Goal: Information Seeking & Learning: Learn about a topic

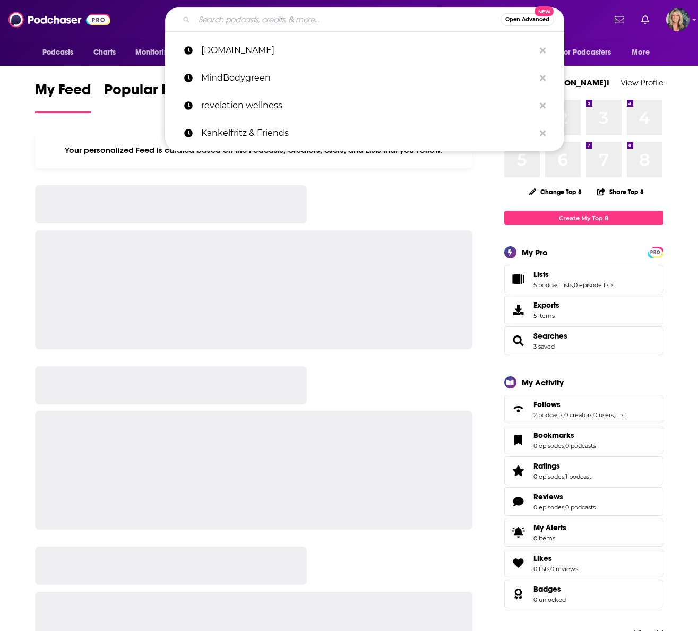
click at [217, 19] on input "Search podcasts, credits, & more..." at bounding box center [347, 19] width 306 height 17
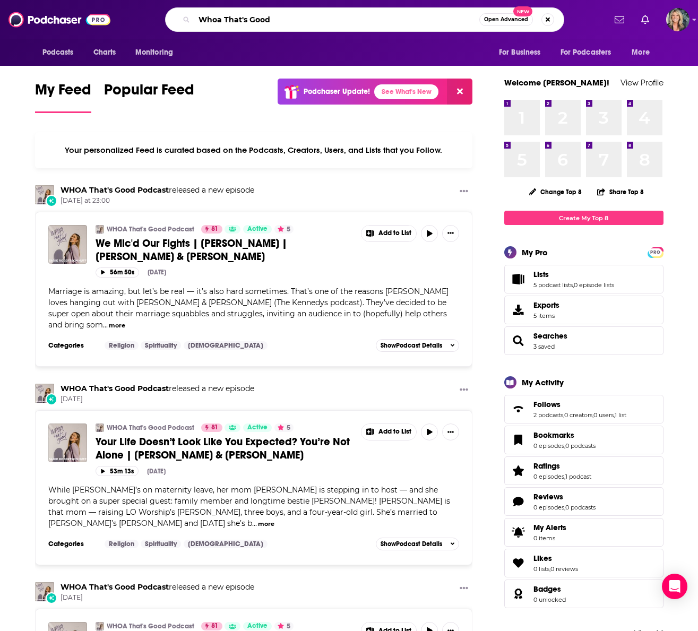
type input "Whoa That's Good"
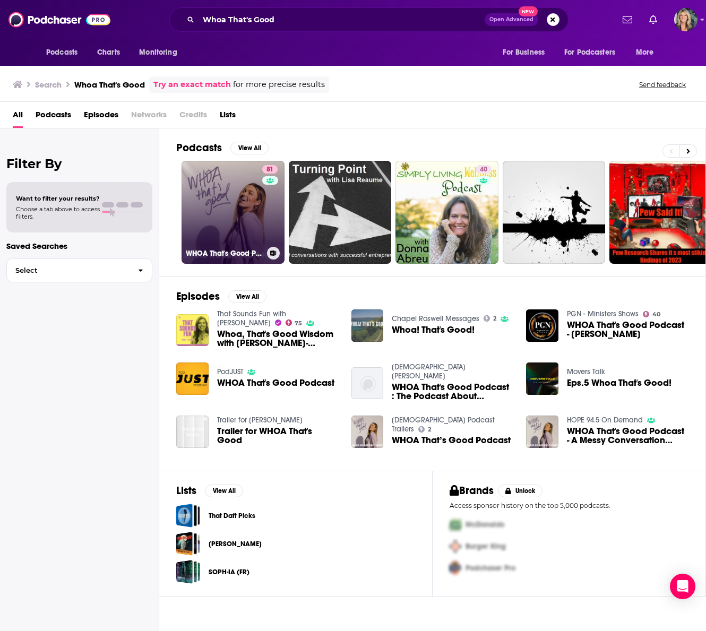
click at [213, 217] on link "81 WHOA That's Good Podcast" at bounding box center [232, 212] width 103 height 103
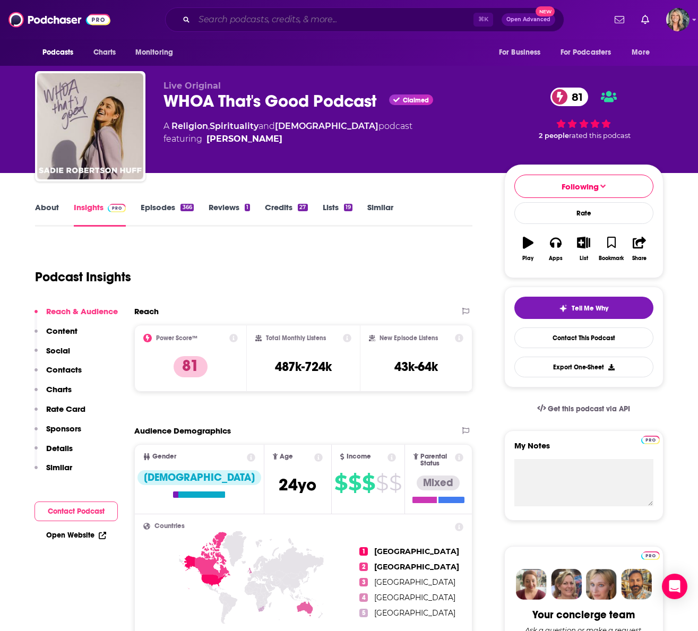
click at [326, 22] on input "Search podcasts, credits, & more..." at bounding box center [333, 19] width 279 height 17
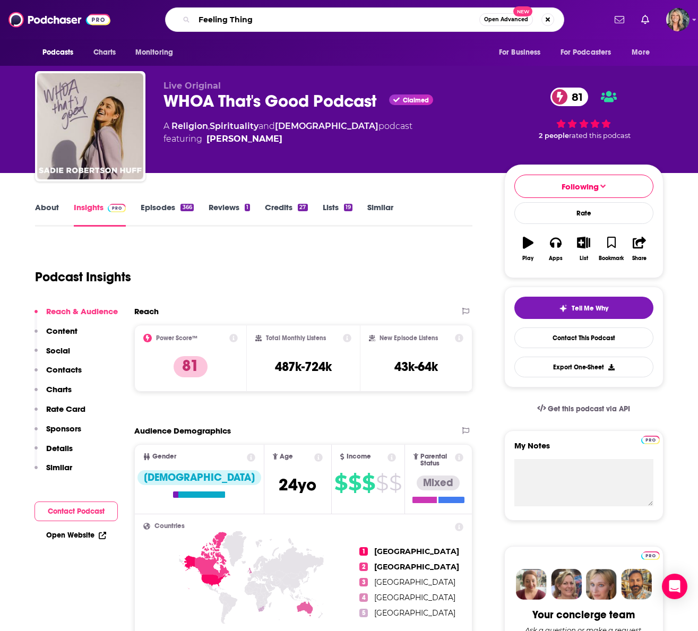
type input "Feeling Things"
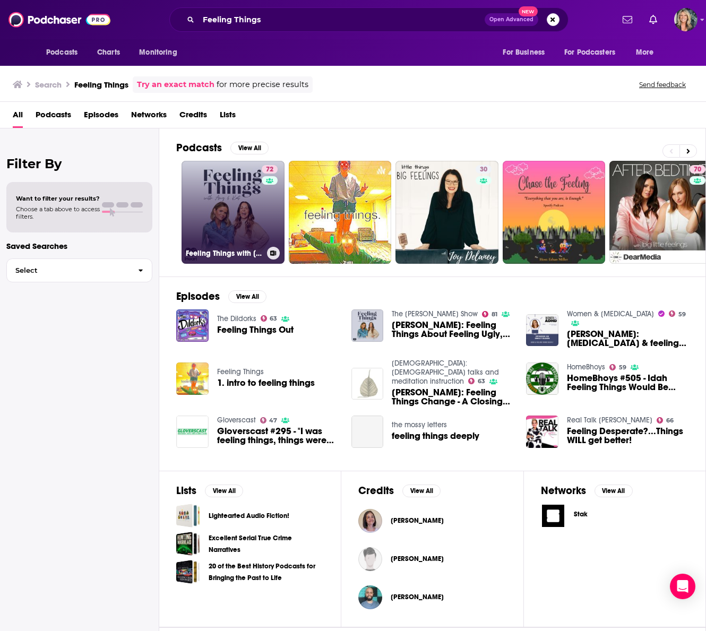
click at [242, 211] on link "72 Feeling Things with [PERSON_NAME] & [PERSON_NAME]" at bounding box center [232, 212] width 103 height 103
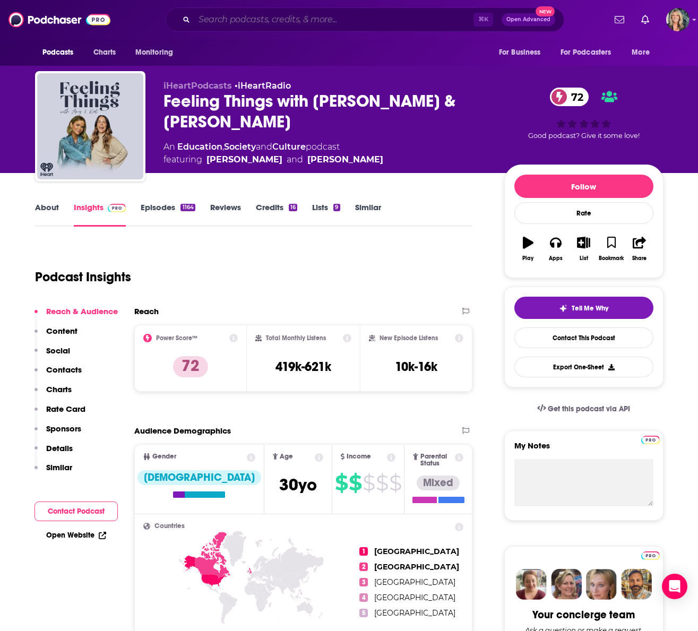
click at [266, 20] on input "Search podcasts, credits, & more..." at bounding box center [333, 19] width 279 height 17
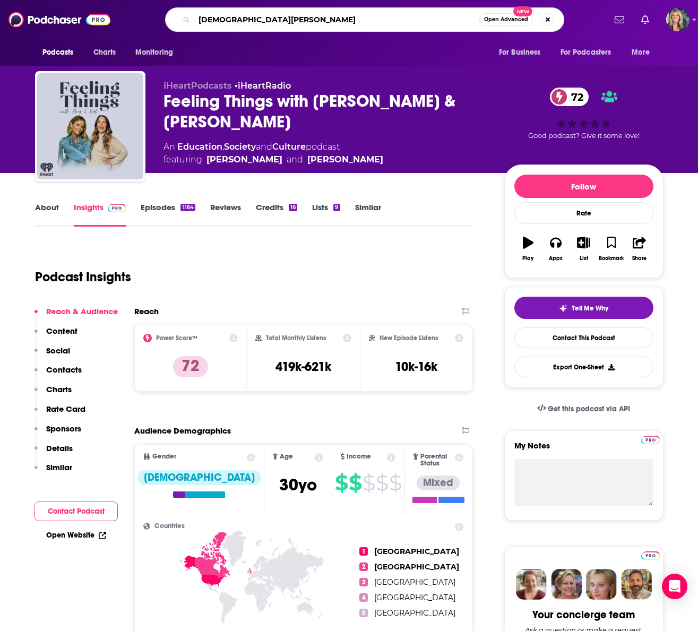
type input "[DEMOGRAPHIC_DATA] Calling"
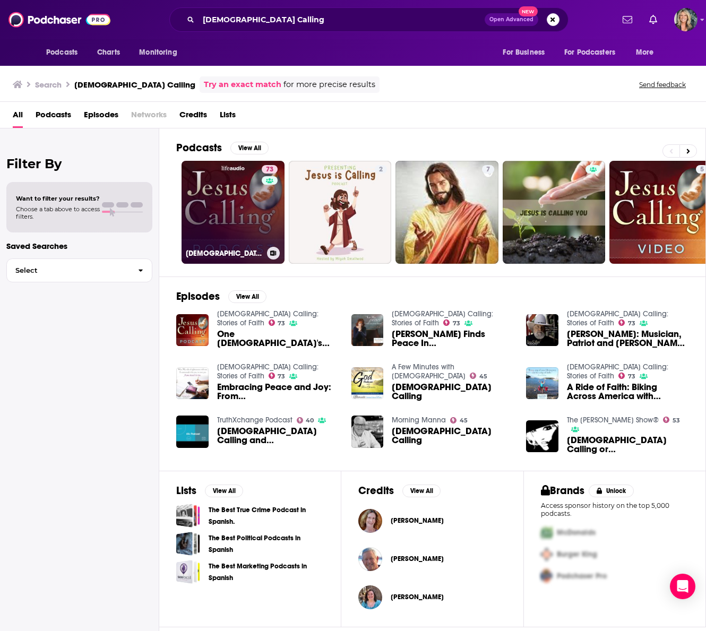
click at [231, 213] on link "73 [DEMOGRAPHIC_DATA] Calling: Stories of Faith" at bounding box center [232, 212] width 103 height 103
